Goal: Transaction & Acquisition: Subscribe to service/newsletter

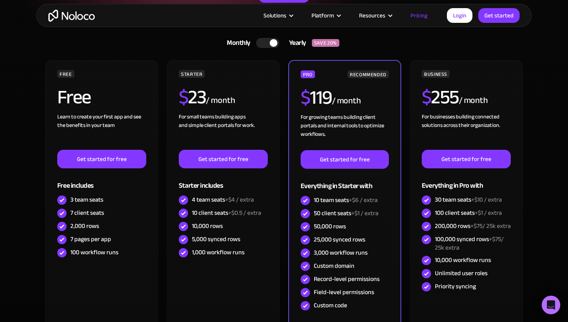
scroll to position [178, 0]
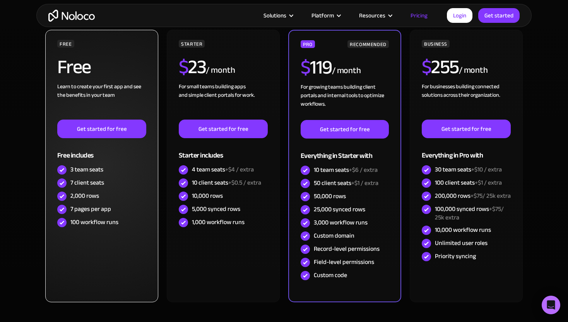
click at [101, 211] on div "7 pages per app" at bounding box center [90, 209] width 41 height 9
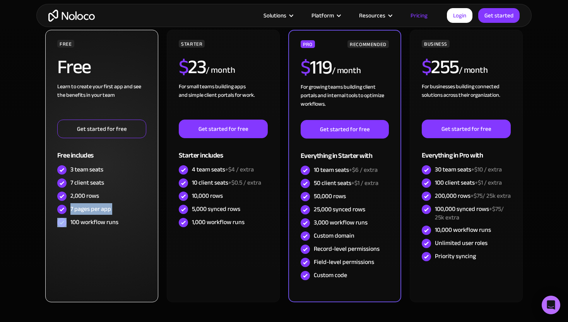
click at [127, 133] on link "Get started for free" at bounding box center [101, 129] width 89 height 19
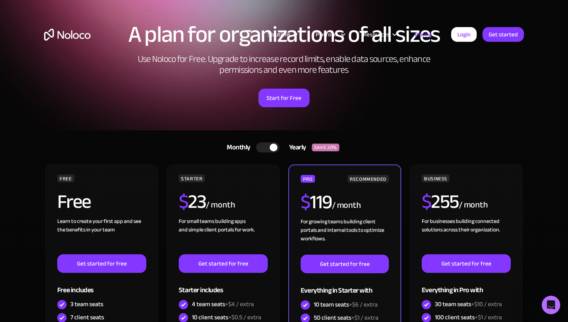
scroll to position [0, 0]
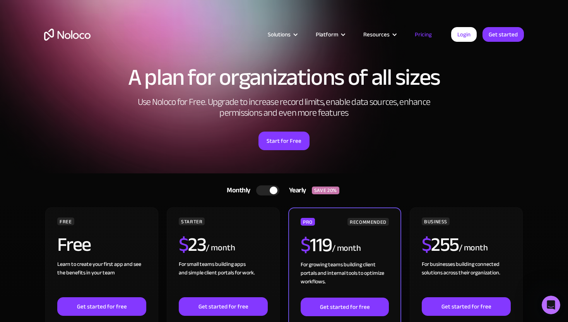
click at [57, 29] on img "home" at bounding box center [67, 35] width 46 height 12
